Goal: Transaction & Acquisition: Purchase product/service

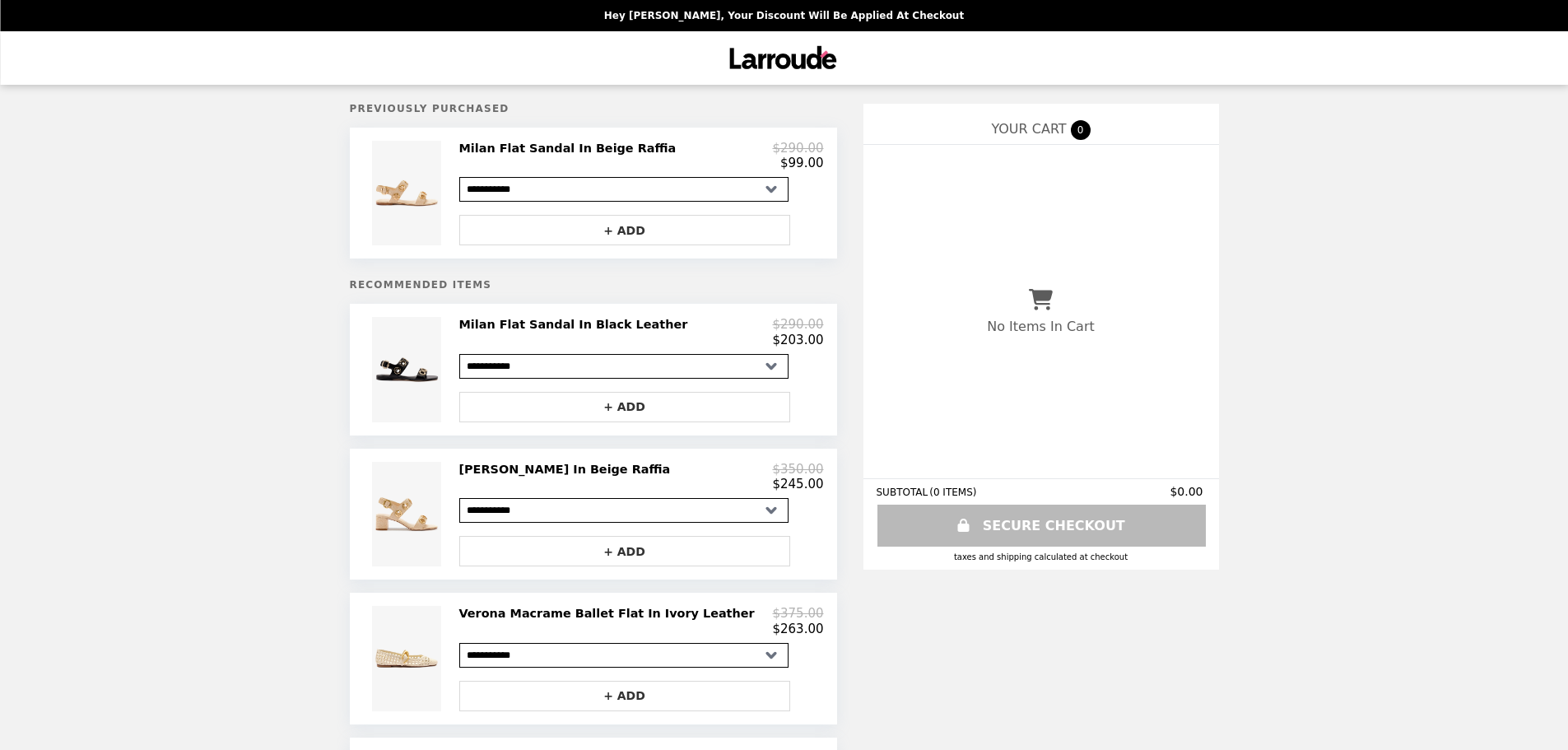
select select "**********"
click at [739, 523] on select "**********" at bounding box center [624, 510] width 329 height 25
click at [246, 533] on div "**********" at bounding box center [784, 744] width 1568 height 1489
